Goal: Task Accomplishment & Management: Complete application form

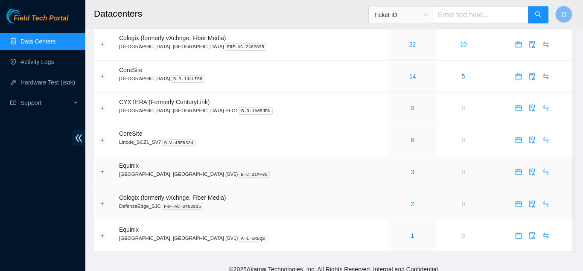
scroll to position [46, 0]
click at [409, 43] on link "22" at bounding box center [412, 44] width 7 height 7
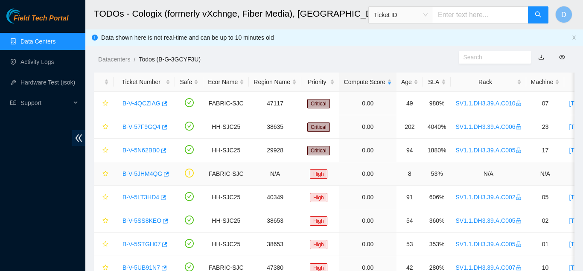
click at [143, 171] on link "B-V-5JHM4QG" at bounding box center [142, 173] width 40 height 7
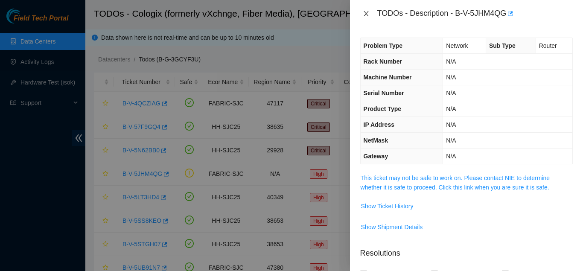
click at [365, 14] on icon "close" at bounding box center [365, 13] width 7 height 7
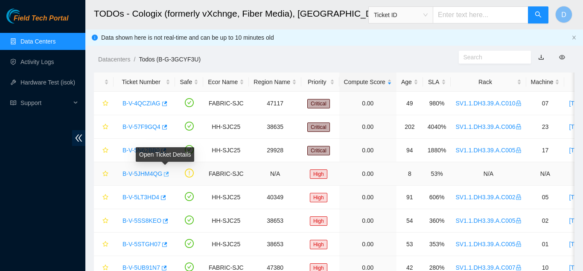
click at [166, 172] on icon "button" at bounding box center [166, 173] width 5 height 5
click at [151, 103] on link "B-V-4QCZIAG" at bounding box center [141, 103] width 38 height 7
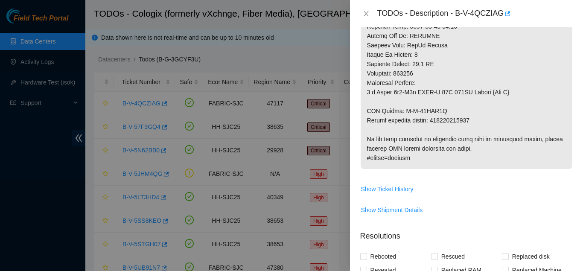
scroll to position [499, 0]
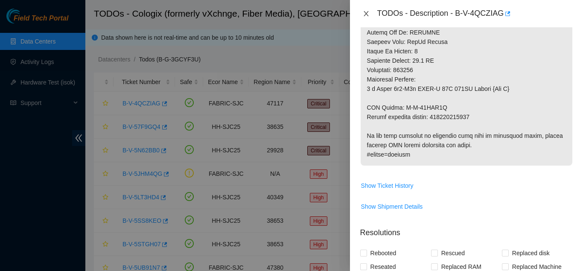
click at [365, 12] on icon "close" at bounding box center [365, 13] width 7 height 7
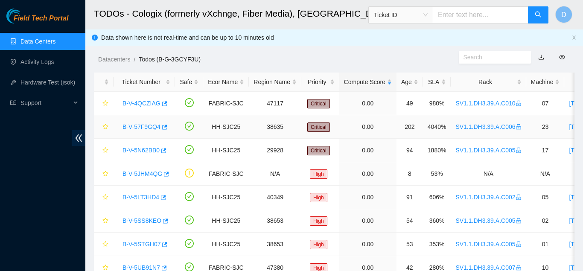
scroll to position [224, 0]
click at [140, 123] on link "B-V-57F9GQ4" at bounding box center [141, 126] width 38 height 7
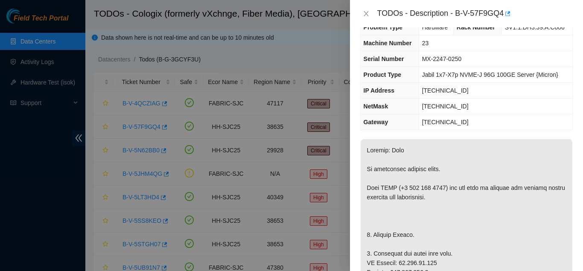
scroll to position [0, 0]
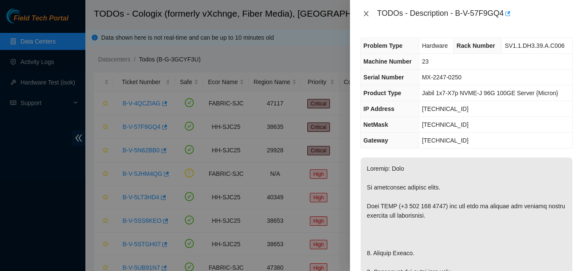
click at [363, 13] on icon "close" at bounding box center [365, 13] width 7 height 7
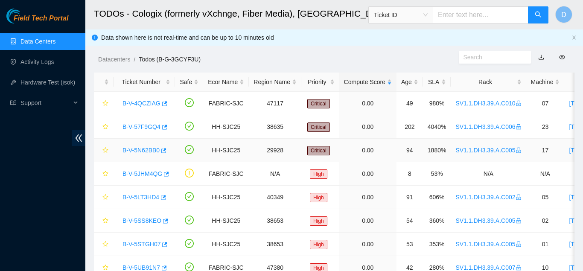
click at [142, 148] on link "B-V-5N62BB0" at bounding box center [140, 150] width 37 height 7
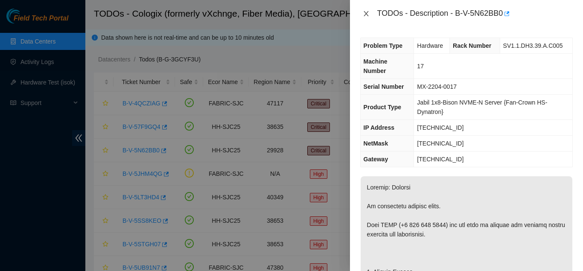
click at [366, 14] on icon "close" at bounding box center [365, 13] width 7 height 7
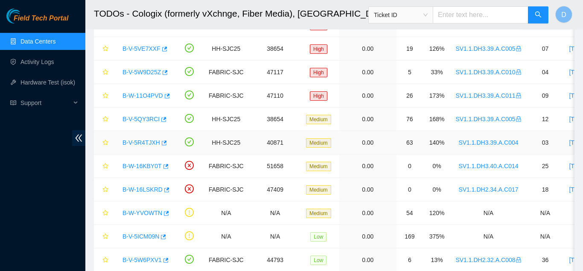
scroll to position [255, 0]
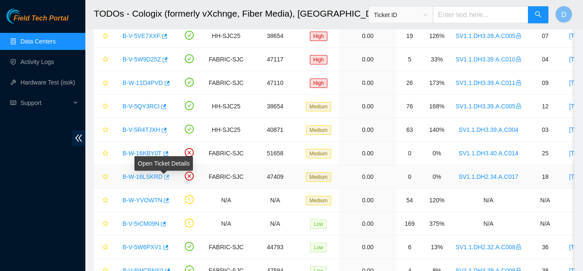
click at [163, 178] on icon "button" at bounding box center [166, 177] width 6 height 6
click at [164, 154] on icon "button" at bounding box center [165, 154] width 6 height 6
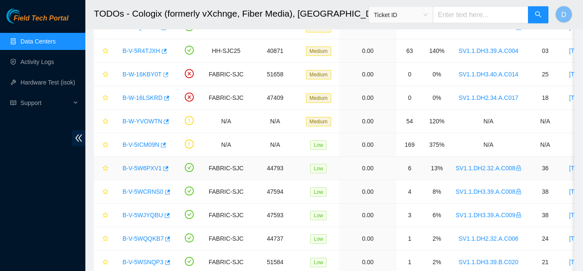
scroll to position [363, 0]
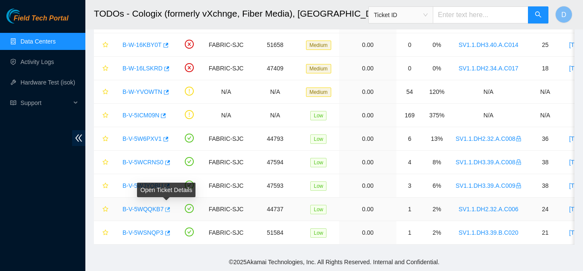
click at [169, 211] on button "button" at bounding box center [166, 210] width 7 height 14
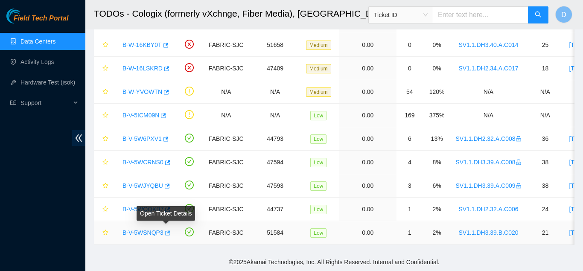
click at [168, 232] on icon "button" at bounding box center [167, 232] width 5 height 5
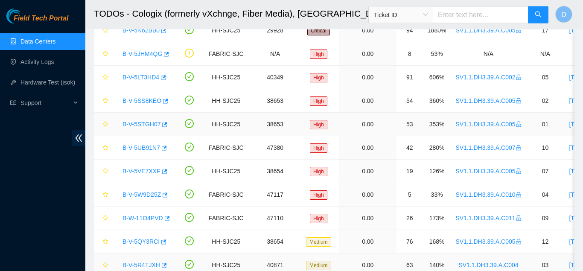
scroll to position [7, 0]
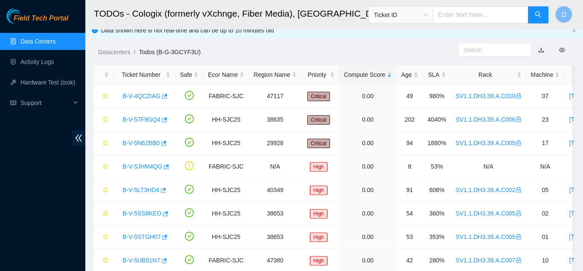
click at [384, 53] on ol "Datacenters / Todos (B-G-3GCYF3U) /" at bounding box center [278, 51] width 360 height 9
click at [391, 40] on div "Datacenters / Todos (B-G-3GCYF3U) /" at bounding box center [271, 33] width 373 height 48
click at [52, 15] on span "Field Tech Portal" at bounding box center [41, 18] width 55 height 8
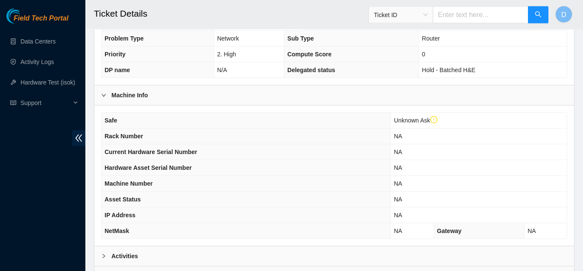
scroll to position [315, 0]
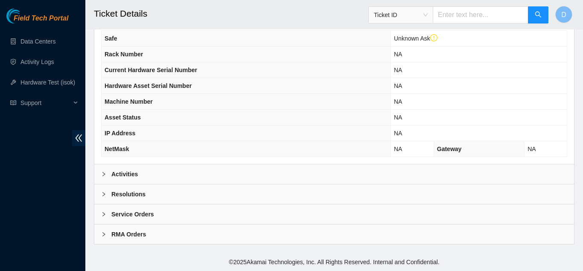
click at [115, 177] on b "Activities" at bounding box center [124, 173] width 26 height 9
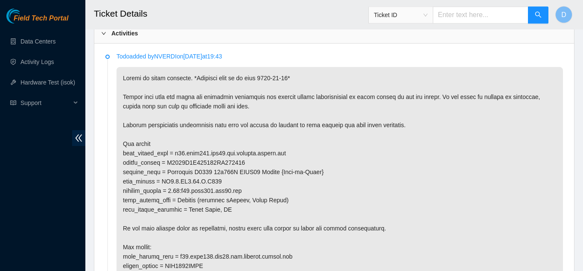
scroll to position [0, 0]
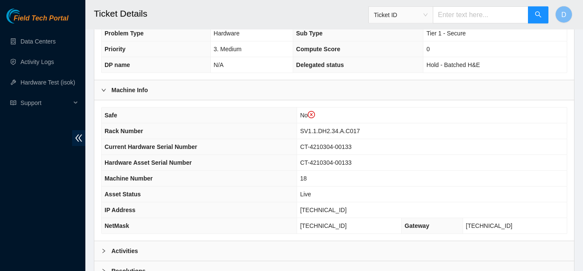
scroll to position [315, 0]
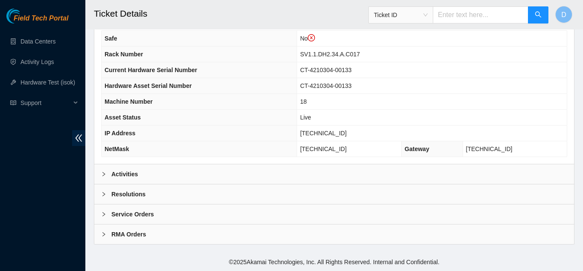
click at [279, 173] on div "Activities" at bounding box center [333, 174] width 479 height 20
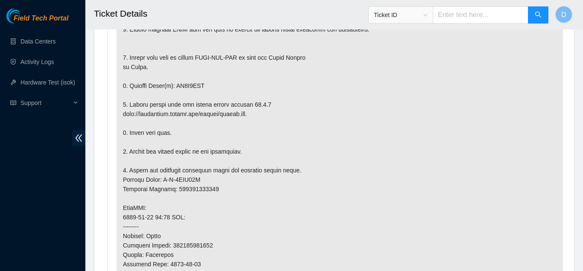
scroll to position [540, 0]
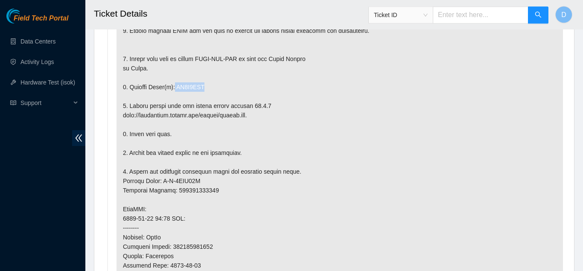
drag, startPoint x: 207, startPoint y: 87, endPoint x: 172, endPoint y: 88, distance: 34.6
click at [172, 88] on p at bounding box center [339, 213] width 446 height 463
copy p "ZC1E8WKL"
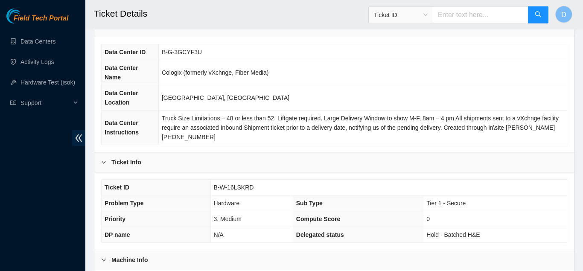
scroll to position [0, 0]
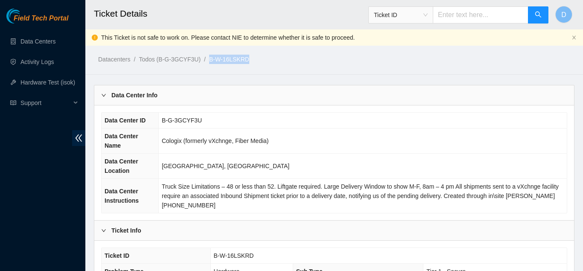
drag, startPoint x: 256, startPoint y: 61, endPoint x: 206, endPoint y: 61, distance: 49.9
click at [206, 61] on ol "Datacenters / Todos (B-G-3GCYF3U) / B-W-16LSKRD /" at bounding box center [278, 59] width 360 height 9
copy link "B-W-16LSKRD"
click at [376, 207] on td "Truck Size Limitations – 48 or less than 52. Liftgate required. Large Delivery …" at bounding box center [362, 196] width 408 height 35
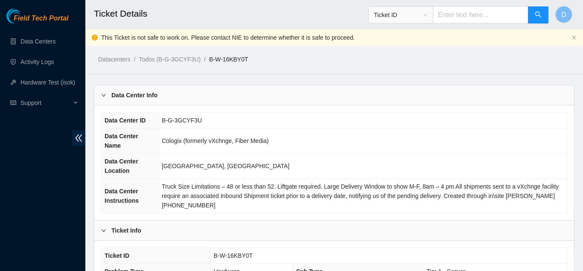
click at [276, 137] on td "Cologix (formerly vXchnge, Fiber Media)" at bounding box center [362, 140] width 408 height 25
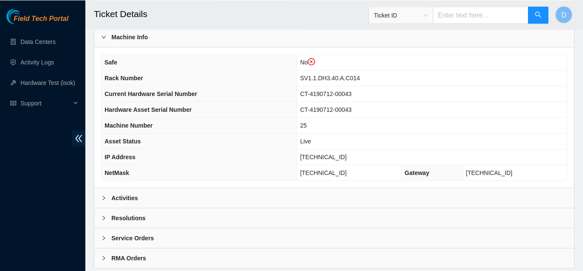
scroll to position [315, 0]
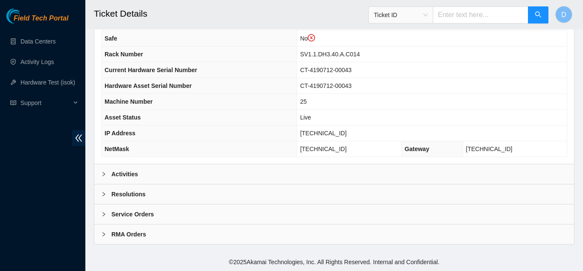
click at [196, 168] on div "Activities" at bounding box center [333, 174] width 479 height 20
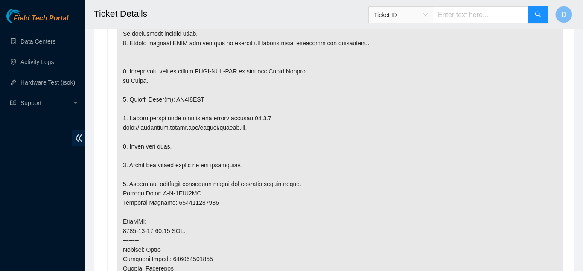
scroll to position [528, 0]
drag, startPoint x: 205, startPoint y: 98, endPoint x: 175, endPoint y: 101, distance: 30.5
click at [175, 101] on p at bounding box center [339, 226] width 446 height 463
copy p "ZC1B8HYA"
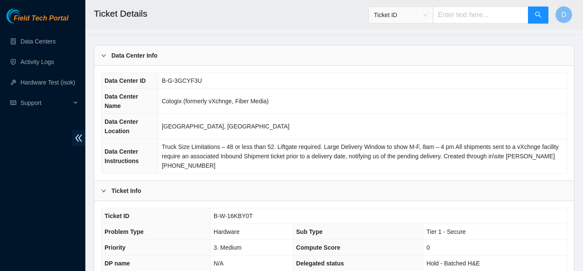
scroll to position [0, 0]
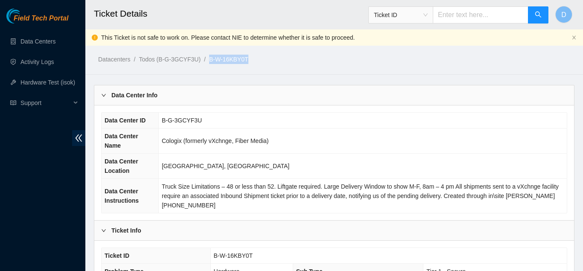
drag, startPoint x: 247, startPoint y: 58, endPoint x: 207, endPoint y: 59, distance: 40.5
click at [207, 59] on ol "Datacenters / Todos (B-G-3GCYF3U) / B-W-16KBY0T /" at bounding box center [278, 59] width 360 height 9
copy link "B-W-16KBY0T"
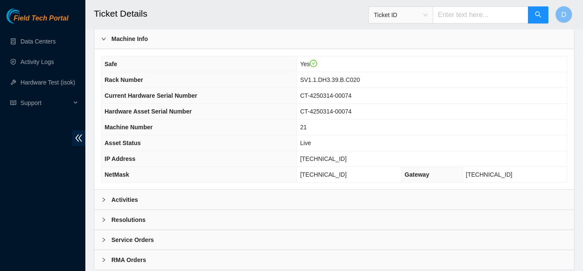
scroll to position [299, 0]
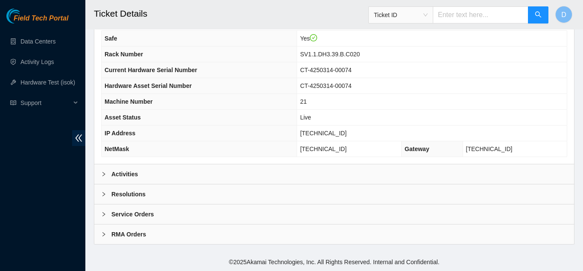
click at [265, 170] on div "Activities" at bounding box center [333, 174] width 479 height 20
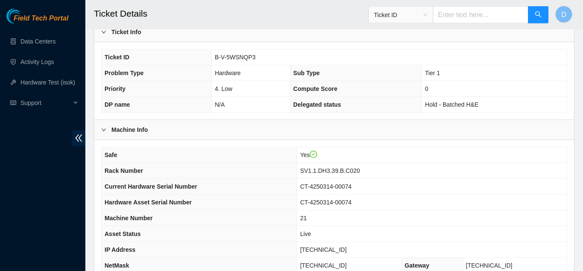
scroll to position [0, 0]
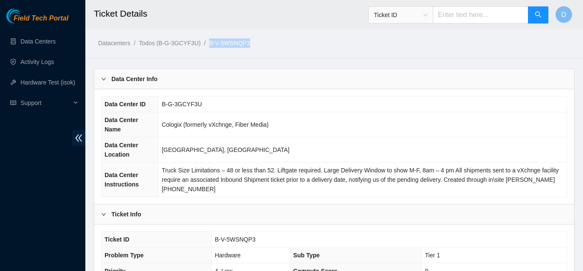
drag, startPoint x: 253, startPoint y: 39, endPoint x: 206, endPoint y: 45, distance: 47.7
click at [206, 45] on ol "Datacenters / Todos (B-G-3GCYF3U) / B-V-5WSNQP3 /" at bounding box center [278, 42] width 360 height 9
copy link "B-V-5WSNQP3"
click at [311, 131] on td "Cologix (formerly vXchnge, Fiber Media)" at bounding box center [362, 124] width 408 height 25
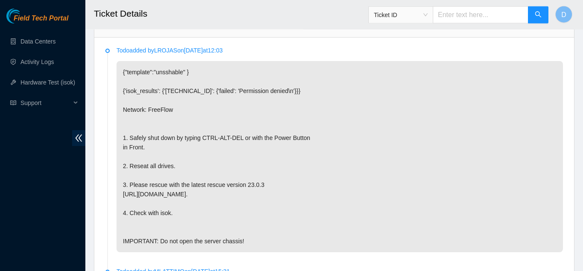
scroll to position [446, 0]
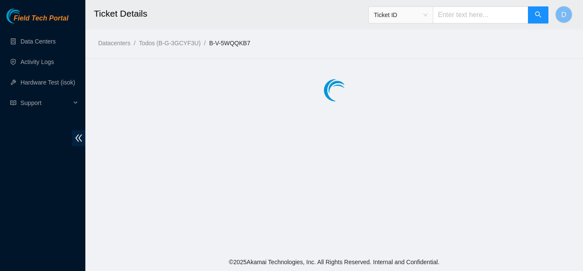
click at [243, 65] on main "Ticket Details Ticket ID D Datacenters / Todos (B-G-3GCYF3U) / B-V-5WQQKB7 /" at bounding box center [333, 126] width 497 height 253
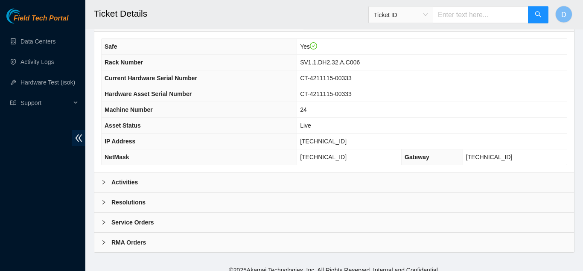
scroll to position [299, 0]
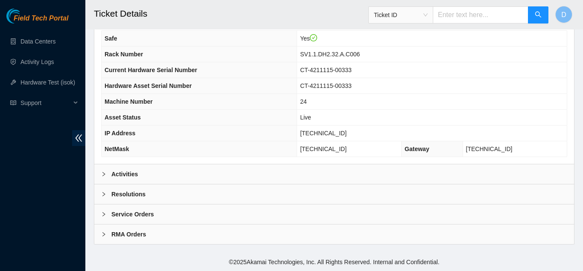
click at [241, 169] on div "Activities" at bounding box center [333, 174] width 479 height 20
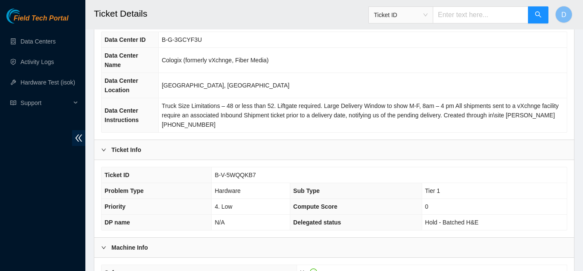
scroll to position [0, 0]
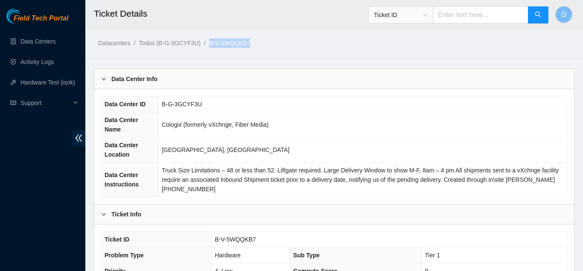
drag, startPoint x: 252, startPoint y: 39, endPoint x: 202, endPoint y: 42, distance: 50.0
click at [202, 42] on ol "Datacenters / Todos (B-G-3GCYF3U) / B-V-5WQQKB7 /" at bounding box center [278, 42] width 360 height 9
copy ol "B-V-5WQQKB7"
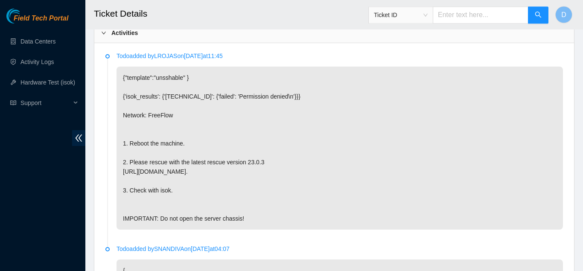
scroll to position [440, 0]
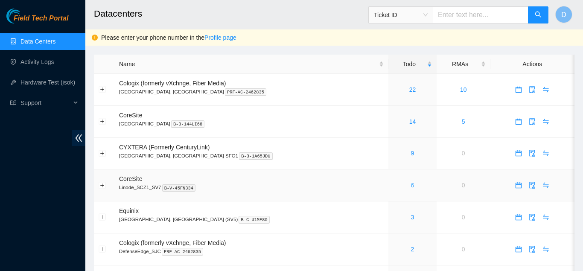
click at [411, 185] on link "6" at bounding box center [412, 185] width 3 height 7
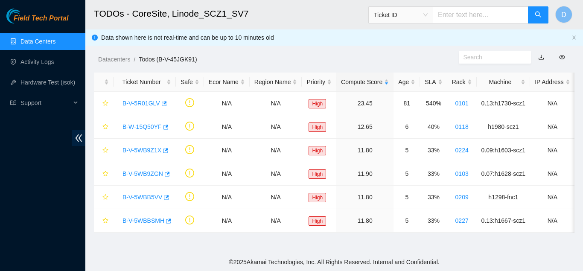
click at [379, 58] on ol "Datacenters / Todos (B-V-45JGK91) /" at bounding box center [278, 59] width 360 height 9
click at [154, 221] on link "B-V-5WBBSMH" at bounding box center [143, 220] width 42 height 7
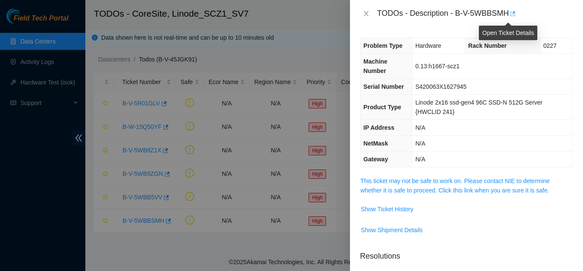
click at [509, 14] on icon "button" at bounding box center [512, 14] width 6 height 6
click at [364, 16] on icon "close" at bounding box center [365, 13] width 7 height 7
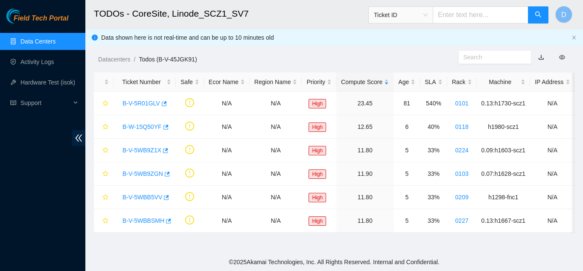
click at [370, 41] on div "Datacenters / Todos (B-V-45JGK91) /" at bounding box center [271, 40] width 373 height 48
click at [166, 198] on icon "button" at bounding box center [165, 197] width 6 height 6
click at [375, 39] on div "Datacenters / Todos (B-V-45JGK91) /" at bounding box center [271, 40] width 373 height 48
click at [166, 174] on icon "button" at bounding box center [167, 173] width 5 height 5
click at [396, 57] on ol "Datacenters / Todos (B-V-45JGK91) /" at bounding box center [278, 59] width 360 height 9
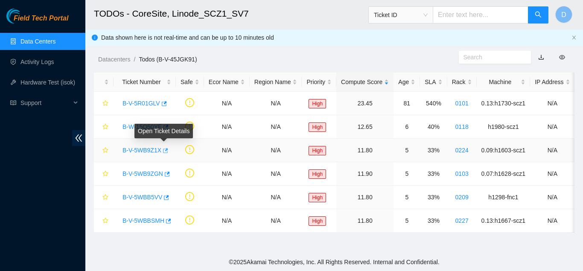
click at [165, 151] on icon "button" at bounding box center [165, 150] width 5 height 5
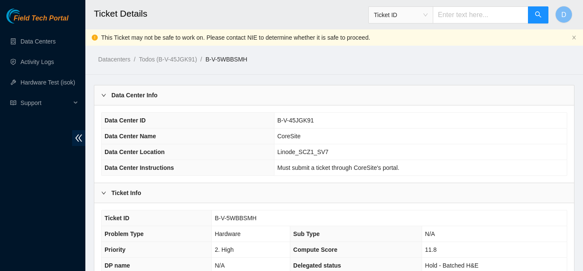
scroll to position [277, 0]
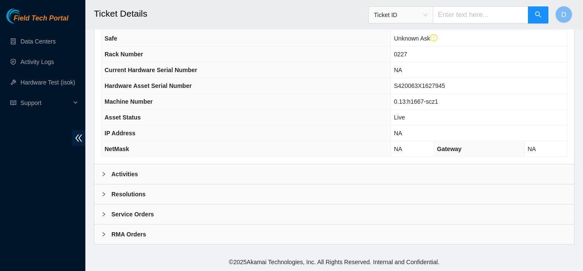
click at [165, 174] on div "Activities" at bounding box center [333, 174] width 479 height 20
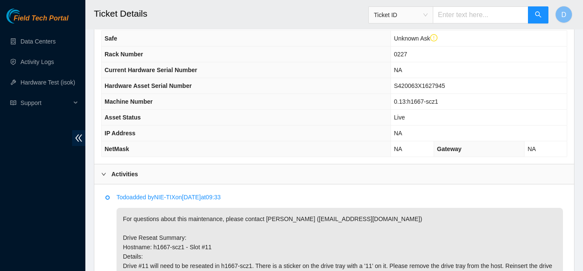
click at [199, 168] on div "Activities" at bounding box center [333, 174] width 479 height 20
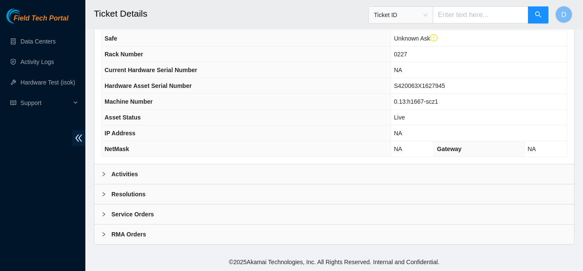
click at [183, 188] on div "Resolutions" at bounding box center [333, 194] width 479 height 20
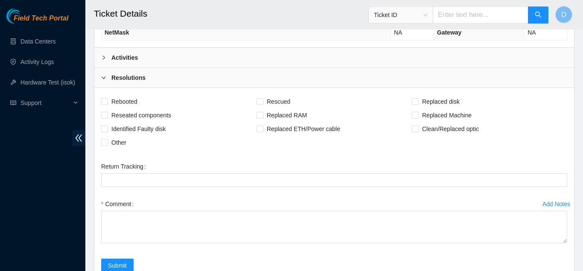
scroll to position [394, 0]
click at [161, 118] on span "Reseated components" at bounding box center [141, 115] width 67 height 14
click at [107, 117] on input "Reseated components" at bounding box center [104, 114] width 6 height 6
checkbox input "true"
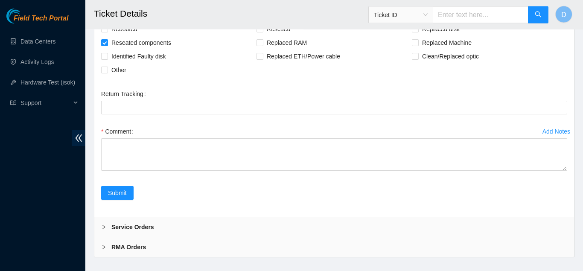
scroll to position [467, 0]
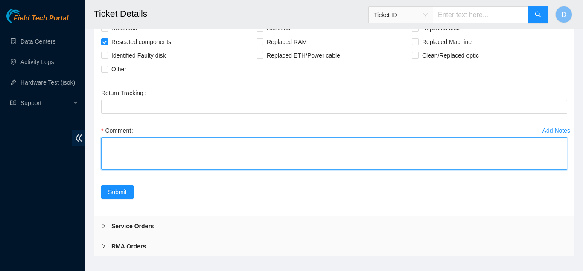
click at [240, 154] on textarea "Comment" at bounding box center [334, 153] width 466 height 32
click at [378, 152] on textarea "Comment" at bounding box center [334, 153] width 466 height 32
paste textarea "Reseat Drive# 11 Rack 227 Hostname: h1667-scz1 Contact: Alex Abelson Verified L…"
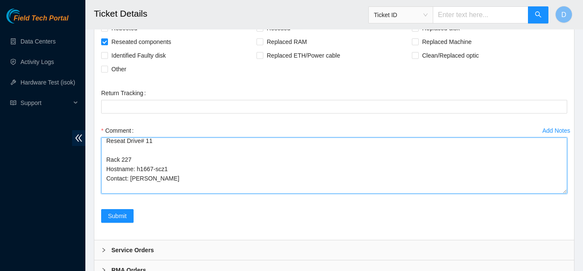
scroll to position [0, 0]
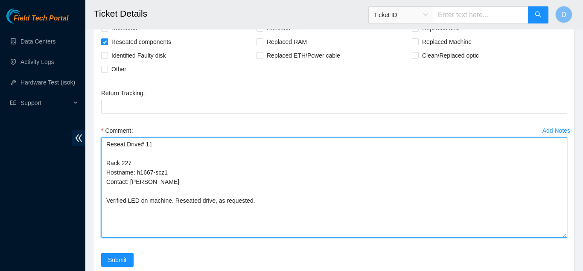
drag, startPoint x: 563, startPoint y: 165, endPoint x: 577, endPoint y: 233, distance: 69.8
click at [567, 233] on textarea "Reseat Drive# 11 Rack 227 Hostname: h1667-scz1 Contact: Alex Abelson Verified L…" at bounding box center [334, 187] width 466 height 100
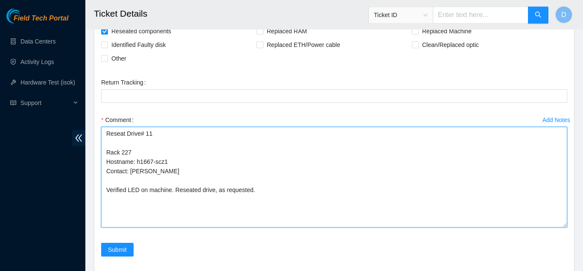
scroll to position [478, 0]
type textarea "Reseat Drive# 11 Rack 227 Hostname: h1667-scz1 Contact: Alex Abelson Verified L…"
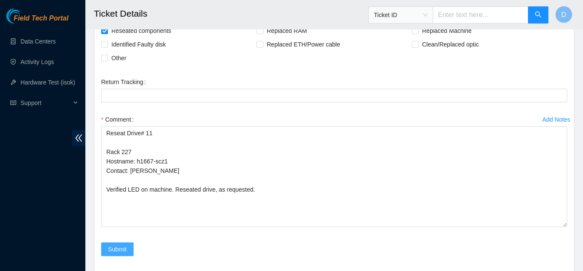
click at [121, 254] on button "Submit" at bounding box center [117, 249] width 32 height 14
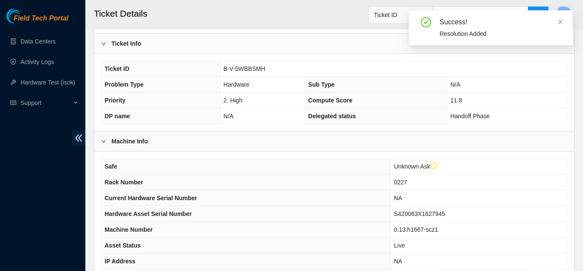
scroll to position [148, 0]
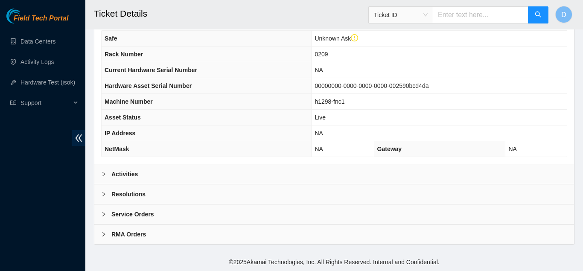
click at [188, 190] on div "Resolutions" at bounding box center [333, 194] width 479 height 20
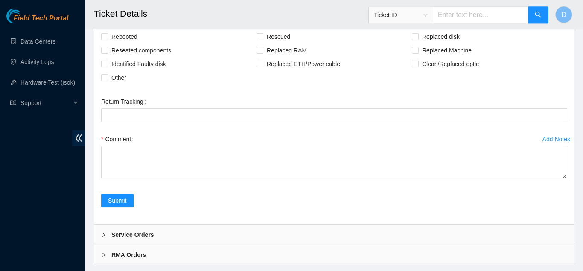
scroll to position [459, 0]
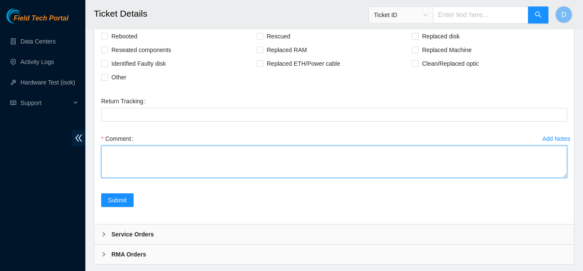
click at [236, 156] on textarea "Comment" at bounding box center [334, 161] width 466 height 32
paste textarea "Reseat Drive# 6 Rack 209 Hostname h1298-fnc1 Contact: Alex Abelson Verified LED…"
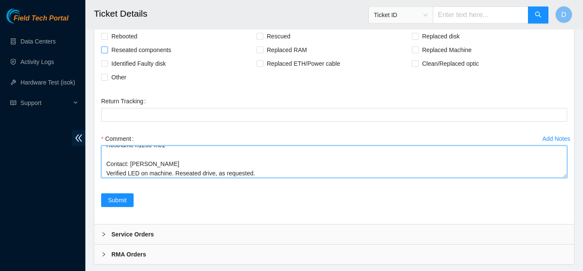
type textarea "Reseat Drive# 6 Rack 209 Hostname h1298-fnc1 Contact: Alex Abelson Verified LED…"
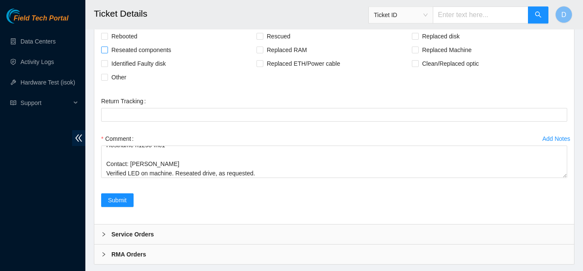
click at [104, 52] on input "Reseated components" at bounding box center [104, 49] width 6 height 6
checkbox input "true"
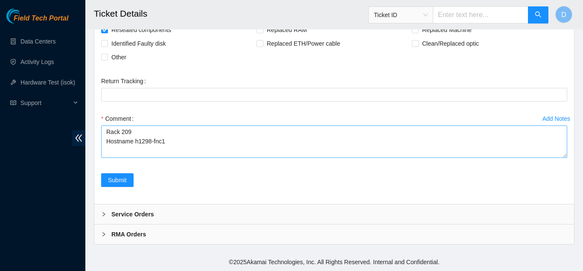
scroll to position [19, 0]
click at [121, 181] on span "Submit" at bounding box center [117, 179] width 19 height 9
click at [193, 148] on textarea "Reseat Drive# 6 Rack 209 Hostname h1298-fnc1 Contact: Alex Abelson Verified LED…" at bounding box center [334, 141] width 466 height 32
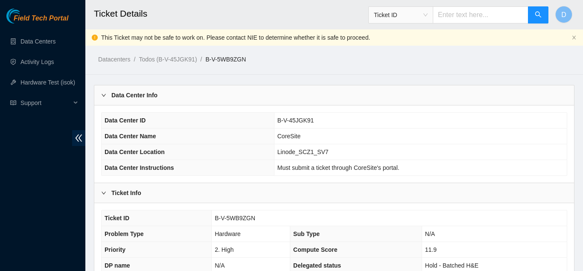
scroll to position [277, 0]
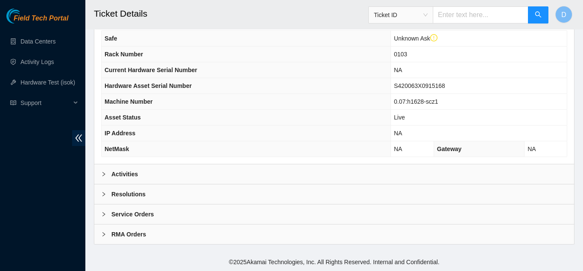
click at [216, 196] on div "Resolutions" at bounding box center [333, 194] width 479 height 20
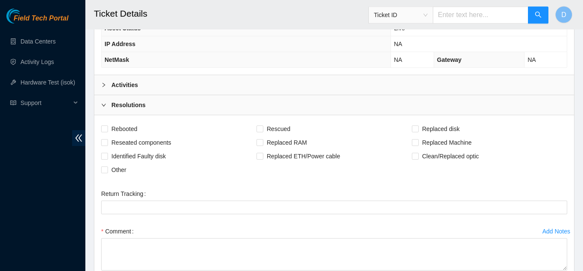
scroll to position [367, 0]
click at [142, 139] on span "Reseated components" at bounding box center [141, 142] width 67 height 14
click at [107, 139] on input "Reseated components" at bounding box center [104, 141] width 6 height 6
checkbox input "true"
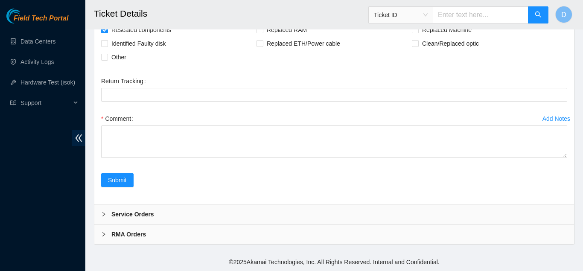
click at [224, 177] on div "Submit" at bounding box center [334, 185] width 473 height 24
click at [230, 162] on div "Comment" at bounding box center [334, 137] width 466 height 51
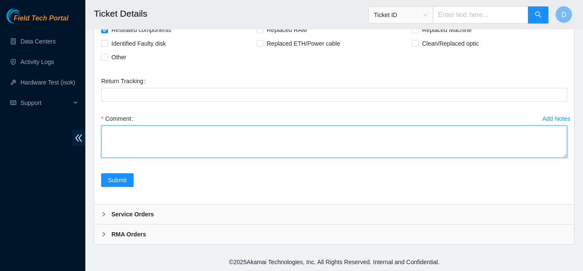
click at [229, 151] on textarea "Comment" at bounding box center [334, 141] width 466 height 32
paste textarea "Reseat Drive# 10 Rack 103 Hostname: h1628-scz1 Contact: [PERSON_NAME] Verified …"
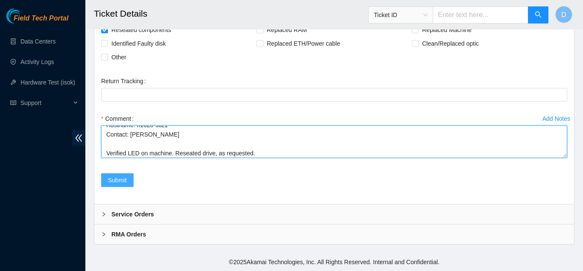
type textarea "Reseat Drive# 10 Rack 103 Hostname: h1628-scz1 Contact: [PERSON_NAME] Verified …"
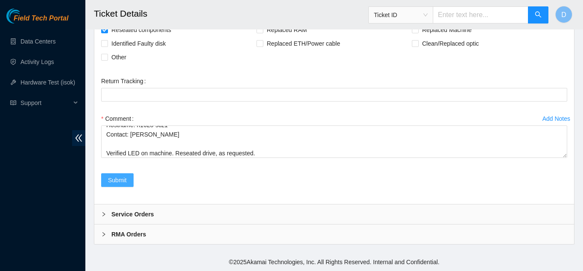
click at [133, 180] on button "Submit" at bounding box center [117, 180] width 32 height 14
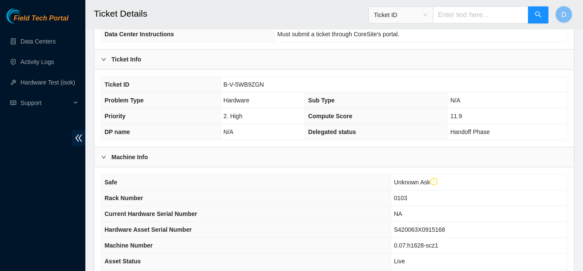
scroll to position [135, 0]
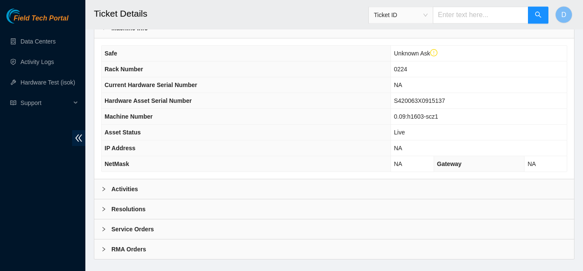
scroll to position [277, 0]
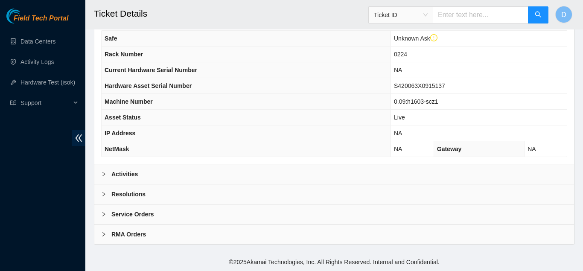
click at [183, 189] on div "Resolutions" at bounding box center [333, 194] width 479 height 20
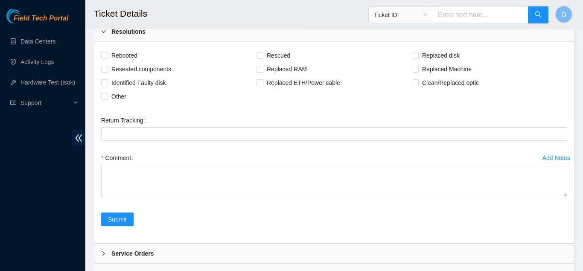
scroll to position [439, 0]
click at [108, 62] on span "Rebooted" at bounding box center [124, 56] width 33 height 14
click at [107, 58] on input "Rebooted" at bounding box center [104, 55] width 6 height 6
click at [107, 53] on span at bounding box center [104, 55] width 7 height 7
click at [107, 53] on input "Rebooted" at bounding box center [104, 55] width 6 height 6
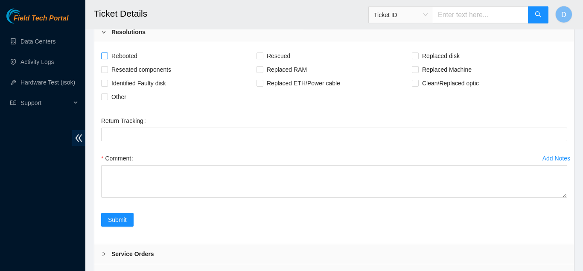
click at [107, 58] on span at bounding box center [104, 55] width 7 height 7
click at [107, 58] on input "Rebooted" at bounding box center [104, 55] width 6 height 6
checkbox input "true"
click at [107, 67] on span at bounding box center [104, 69] width 7 height 7
click at [107, 67] on input "Reseated components" at bounding box center [104, 69] width 6 height 6
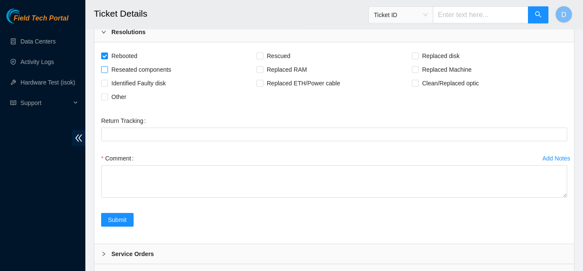
checkbox input "true"
click at [107, 49] on div "Rebooted Rescued Replaced disk Reseated components Replaced RAM Replaced Machin…" at bounding box center [333, 142] width 479 height 201
click at [104, 55] on input "Rebooted" at bounding box center [104, 55] width 6 height 6
checkbox input "false"
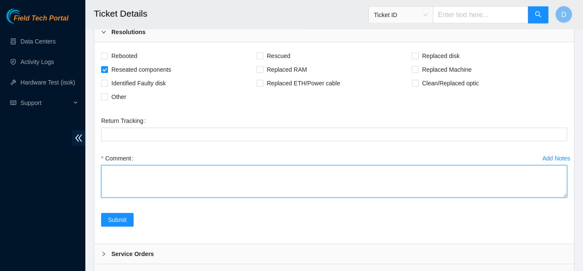
click at [171, 178] on textarea "Comment" at bounding box center [334, 181] width 466 height 32
paste textarea "Reseat Drive# 9 Rack 224 H1603-scz1 Contact: [PERSON_NAME] Verified LED on mach…"
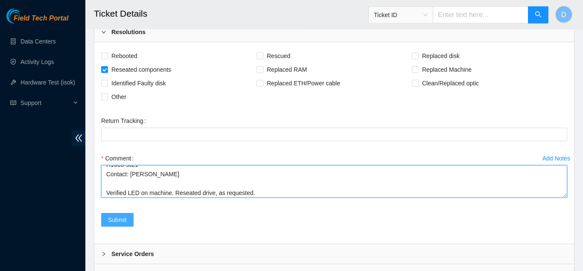
type textarea "Reseat Drive# 9 Rack 224 H1603-scz1 Contact: [PERSON_NAME] Verified LED on mach…"
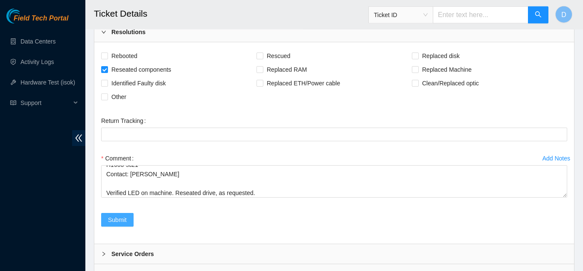
click at [125, 225] on button "Submit" at bounding box center [117, 220] width 32 height 14
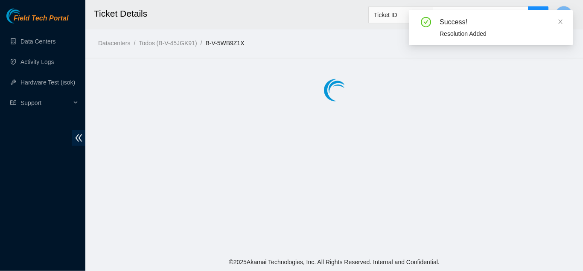
scroll to position [0, 0]
click at [198, 103] on div at bounding box center [333, 90] width 497 height 43
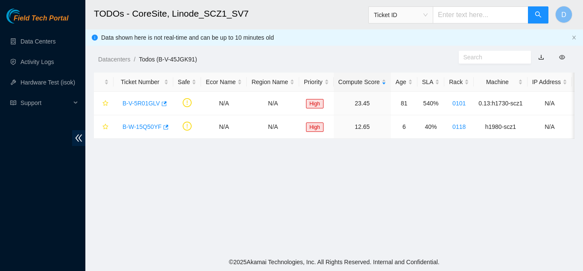
click at [438, 172] on main "TODOs - CoreSite, Linode_SCZ1_SV7 Ticket ID D Data shown here is not real-time …" at bounding box center [333, 126] width 497 height 253
click at [162, 99] on button "button" at bounding box center [163, 104] width 7 height 14
click at [203, 165] on main "TODOs - CoreSite, Linode_SCZ1_SV7 Ticket ID D Data shown here is not real-time …" at bounding box center [333, 126] width 497 height 253
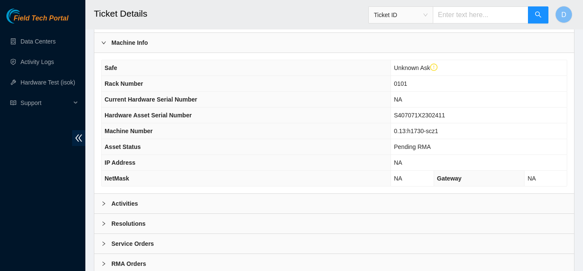
scroll to position [277, 0]
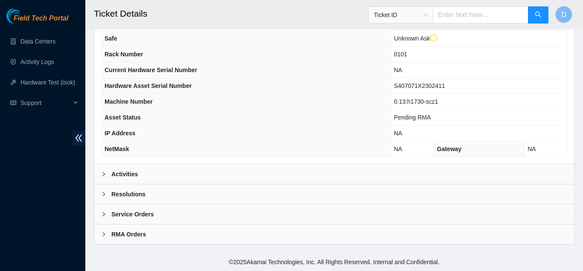
click at [236, 175] on div "Activities" at bounding box center [333, 174] width 479 height 20
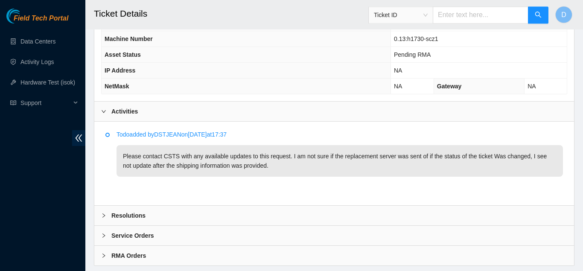
scroll to position [340, 0]
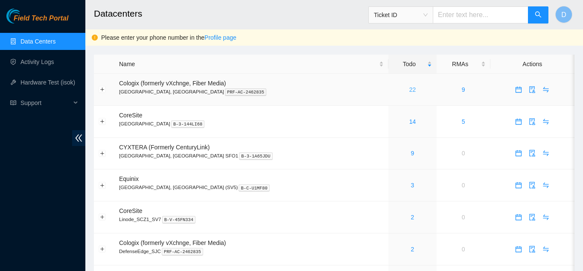
click at [409, 87] on link "22" at bounding box center [412, 89] width 7 height 7
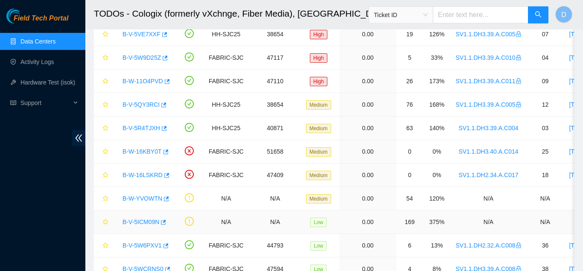
scroll to position [258, 0]
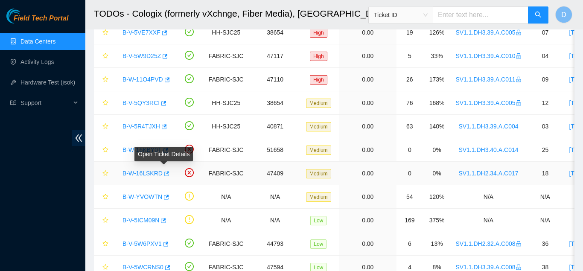
click at [165, 174] on icon "button" at bounding box center [166, 174] width 6 height 6
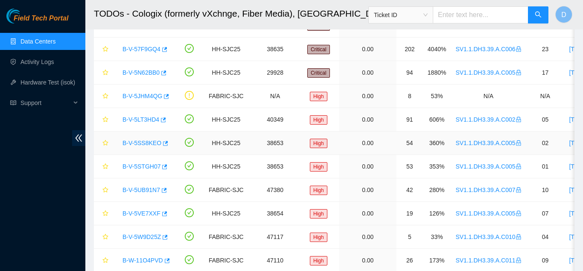
scroll to position [77, 0]
click at [164, 95] on icon "button" at bounding box center [166, 96] width 5 height 5
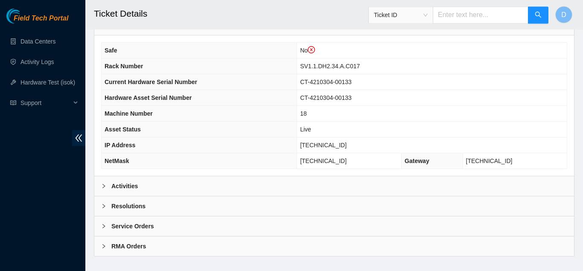
scroll to position [315, 0]
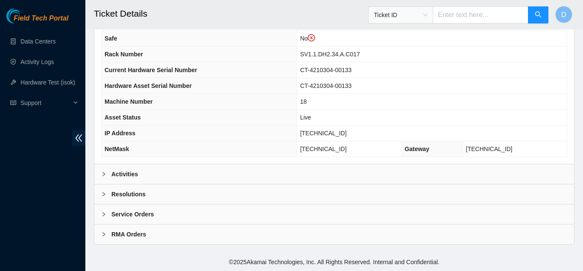
click at [234, 176] on div "Activities" at bounding box center [333, 174] width 479 height 20
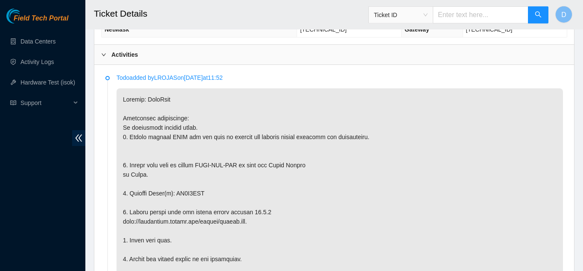
scroll to position [0, 0]
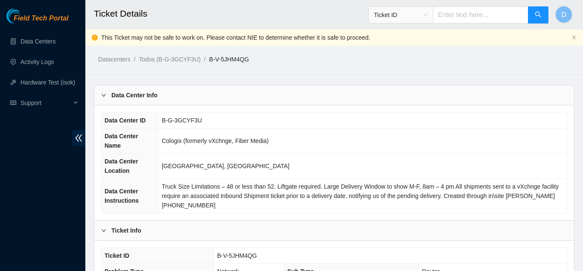
scroll to position [315, 0]
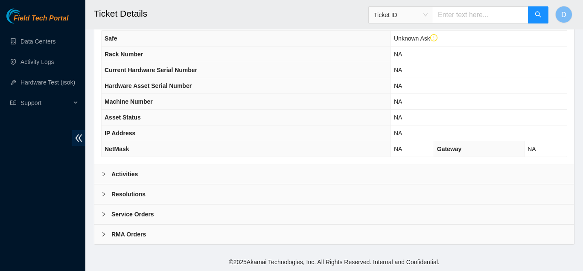
click at [186, 174] on div "Activities" at bounding box center [333, 174] width 479 height 20
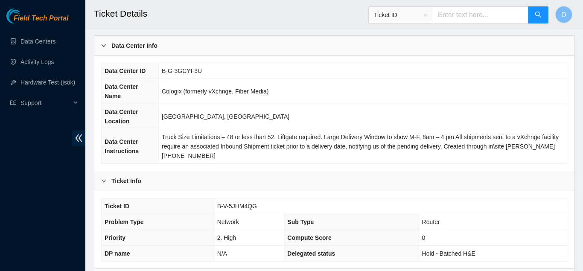
scroll to position [0, 0]
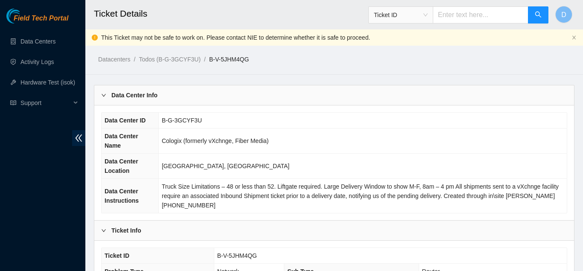
click at [327, 130] on td "Cologix (formerly vXchnge, Fiber Media)" at bounding box center [362, 140] width 408 height 25
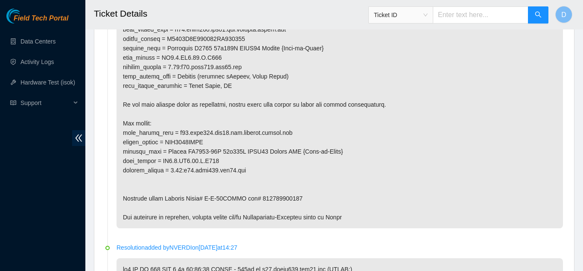
scroll to position [580, 0]
click at [425, 162] on p at bounding box center [339, 85] width 446 height 285
click at [364, 156] on p at bounding box center [339, 85] width 446 height 285
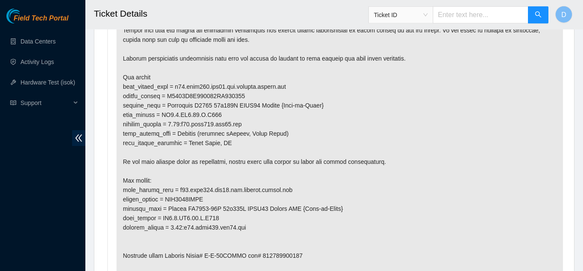
scroll to position [522, 0]
